Goal: Find specific page/section: Find specific page/section

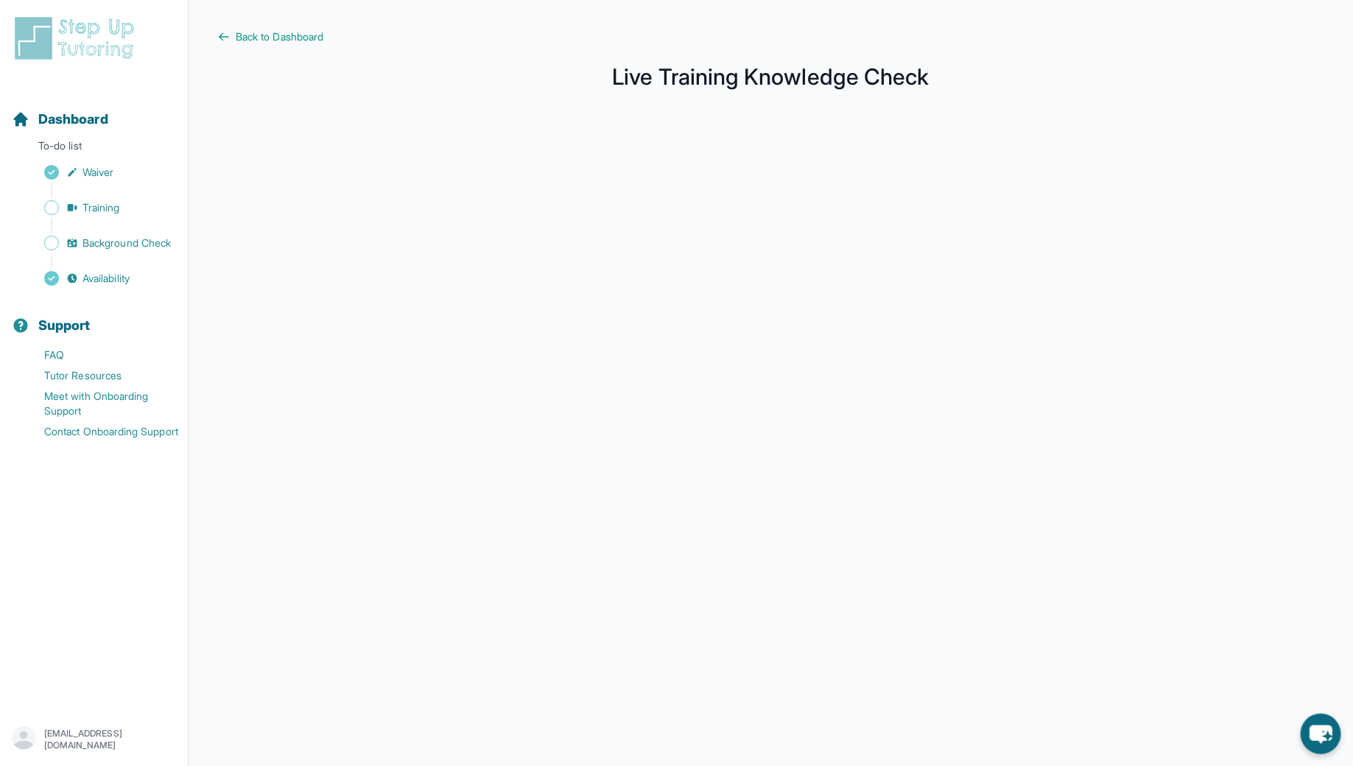
click at [103, 15] on img at bounding box center [77, 38] width 131 height 47
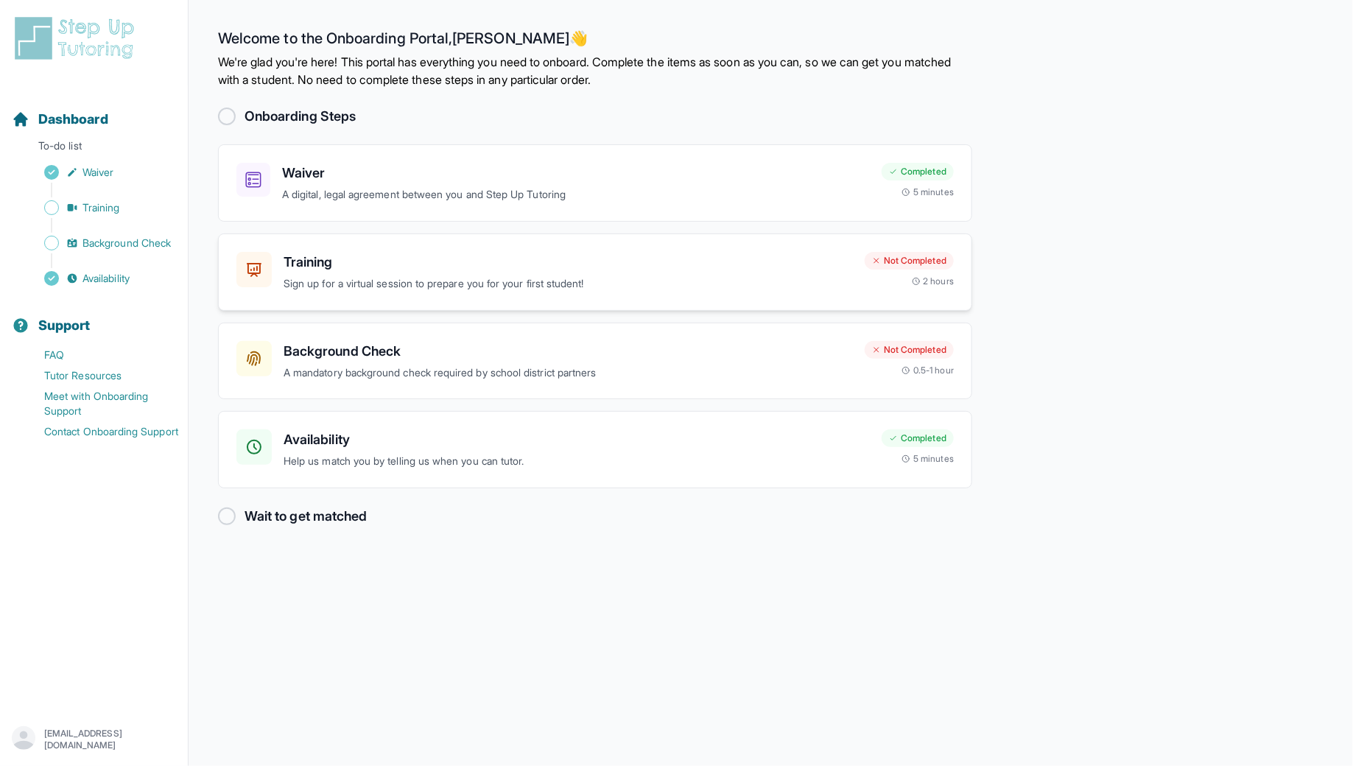
click at [491, 266] on h3 "Training" at bounding box center [569, 262] width 570 height 21
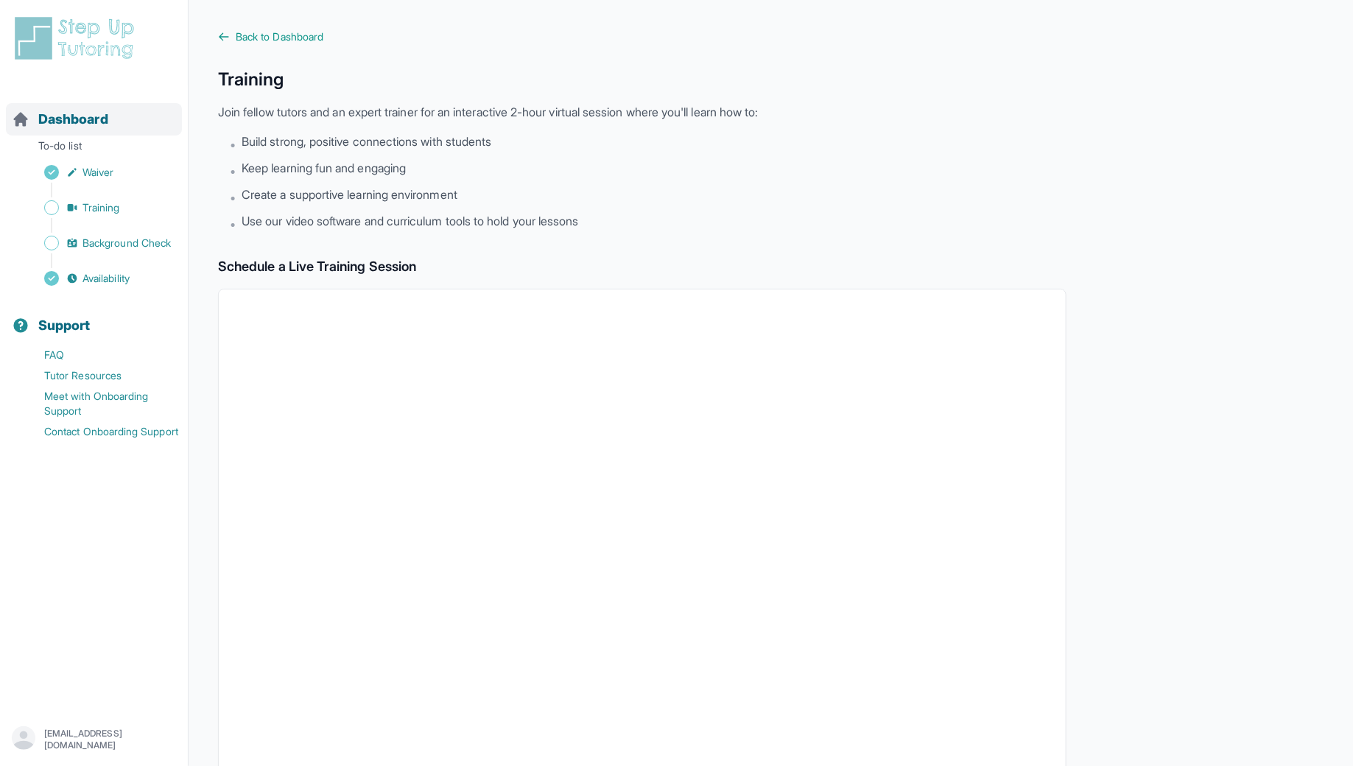
click at [74, 119] on span "Dashboard" at bounding box center [73, 119] width 70 height 21
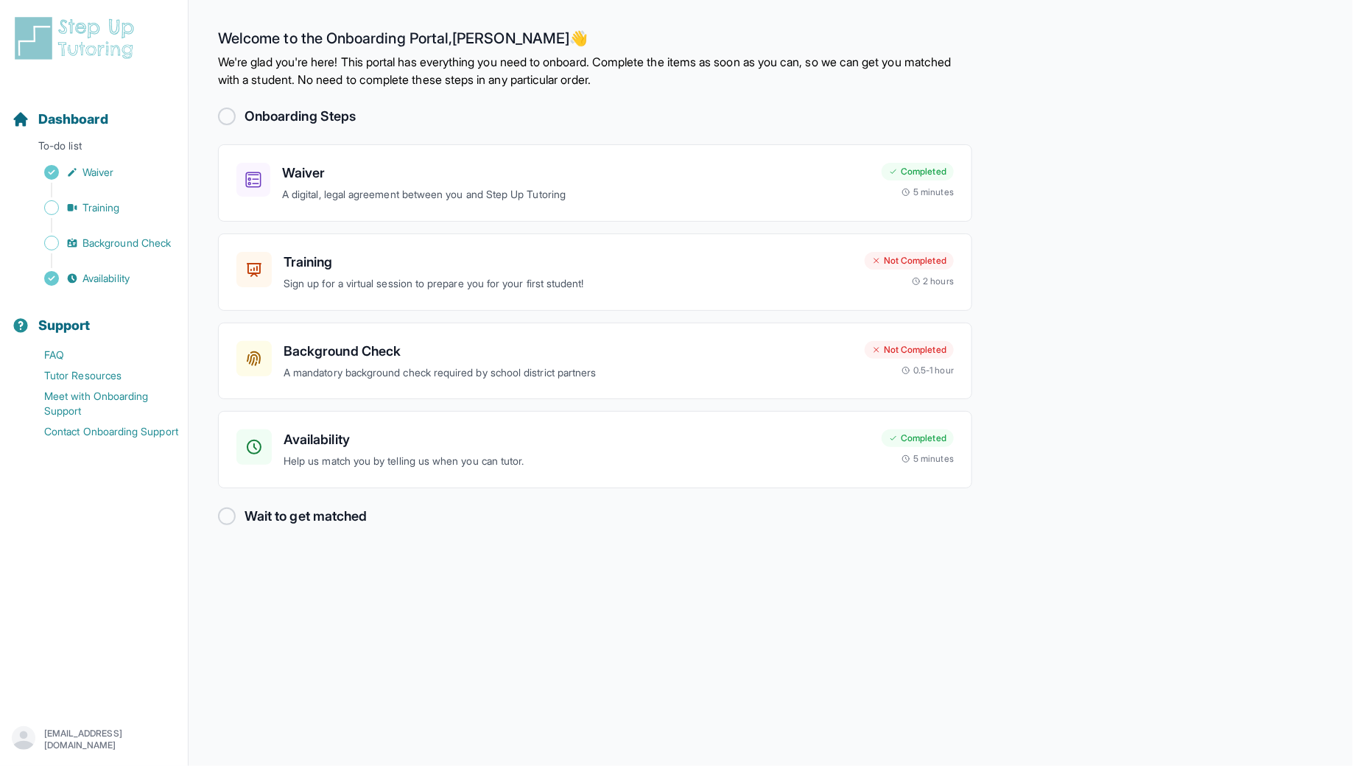
click at [225, 514] on div at bounding box center [227, 517] width 18 height 18
click at [290, 512] on h2 "Wait to get matched" at bounding box center [306, 516] width 122 height 21
click at [276, 515] on h2 "Wait to get matched" at bounding box center [306, 516] width 122 height 21
click at [91, 362] on link "FAQ" at bounding box center [100, 355] width 176 height 21
